Goal: Navigation & Orientation: Find specific page/section

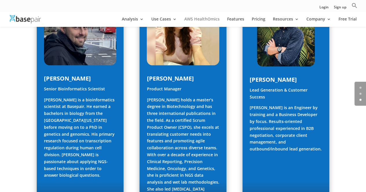
click at [200, 19] on link "AWS HealthOmics" at bounding box center [201, 22] width 35 height 10
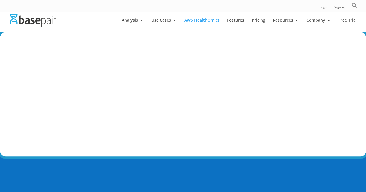
click at [200, 19] on link "AWS HealthOmics" at bounding box center [201, 25] width 35 height 14
